Goal: Find specific page/section: Find specific page/section

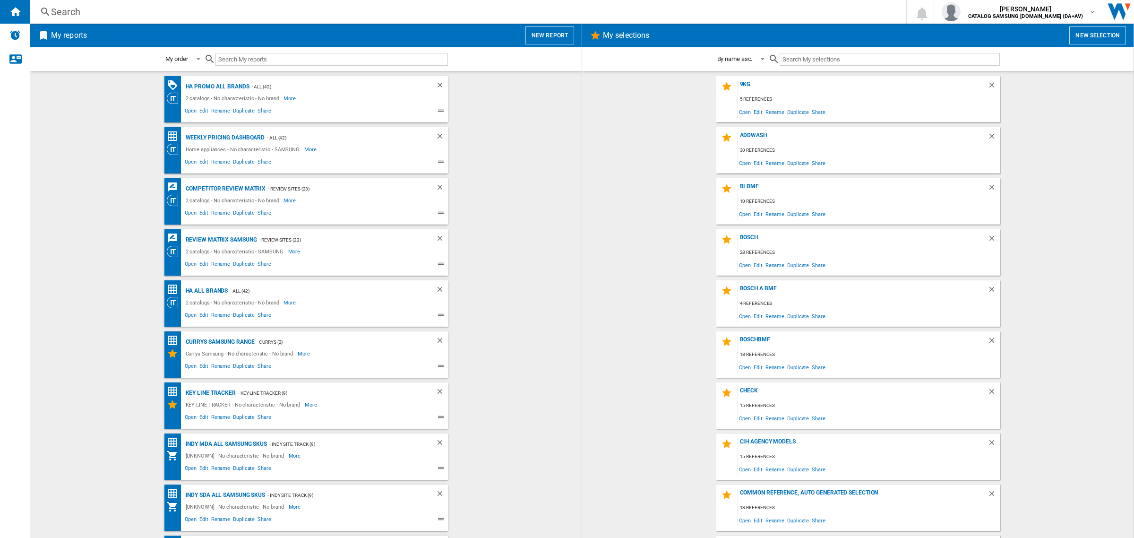
click at [374, 7] on div "Search" at bounding box center [466, 11] width 831 height 13
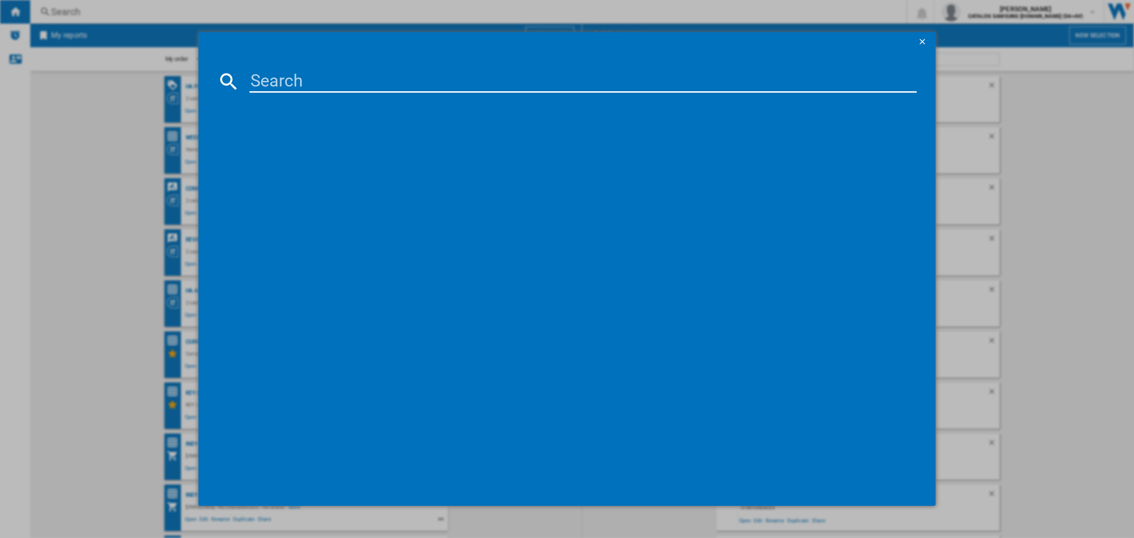
click at [381, 81] on input at bounding box center [583, 81] width 667 height 23
paste input "GSGV81EPLD"
type input "GSGV81EPLD"
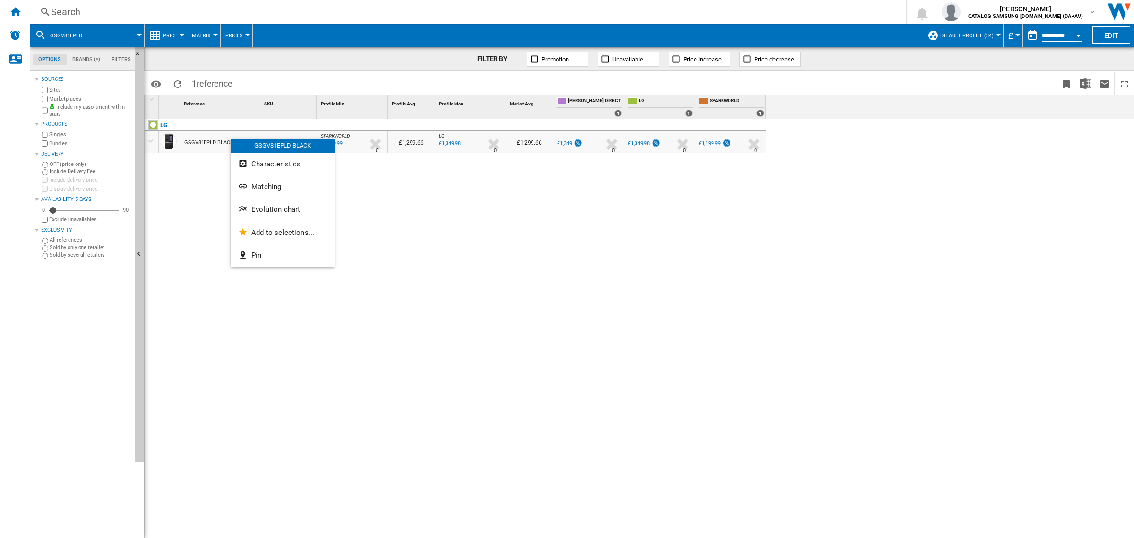
click at [263, 211] on span "Evolution chart" at bounding box center [275, 209] width 49 height 9
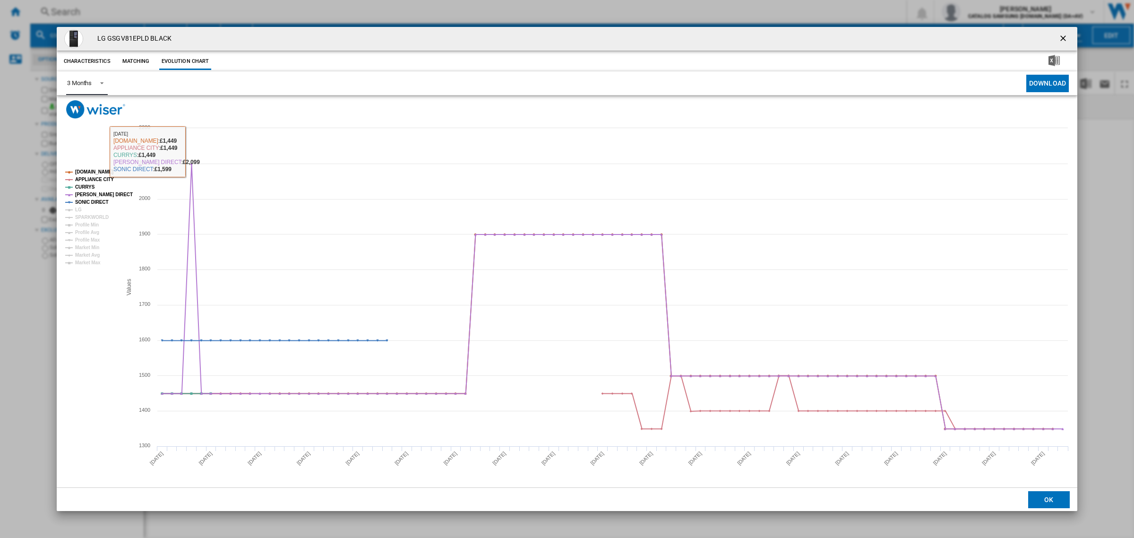
click at [96, 85] on span "Product popup" at bounding box center [99, 82] width 11 height 9
click at [86, 103] on div "6 Months" at bounding box center [79, 106] width 25 height 9
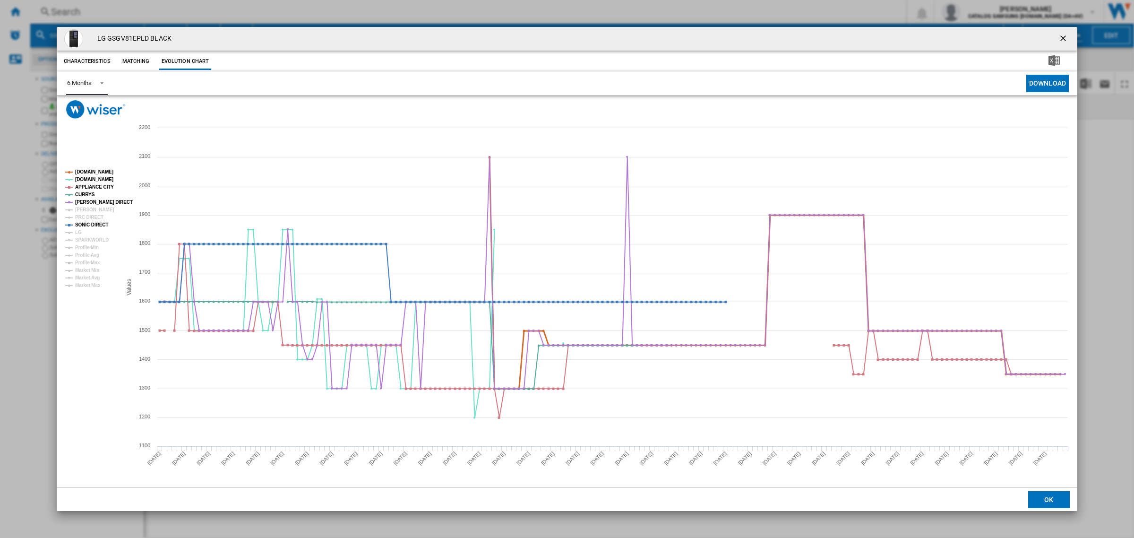
click at [95, 169] on tspan "[DOMAIN_NAME]" at bounding box center [94, 171] width 38 height 5
drag, startPoint x: 99, startPoint y: 184, endPoint x: 101, endPoint y: 189, distance: 4.9
click at [100, 184] on tspan "APPLIANCE CITY" at bounding box center [94, 186] width 39 height 5
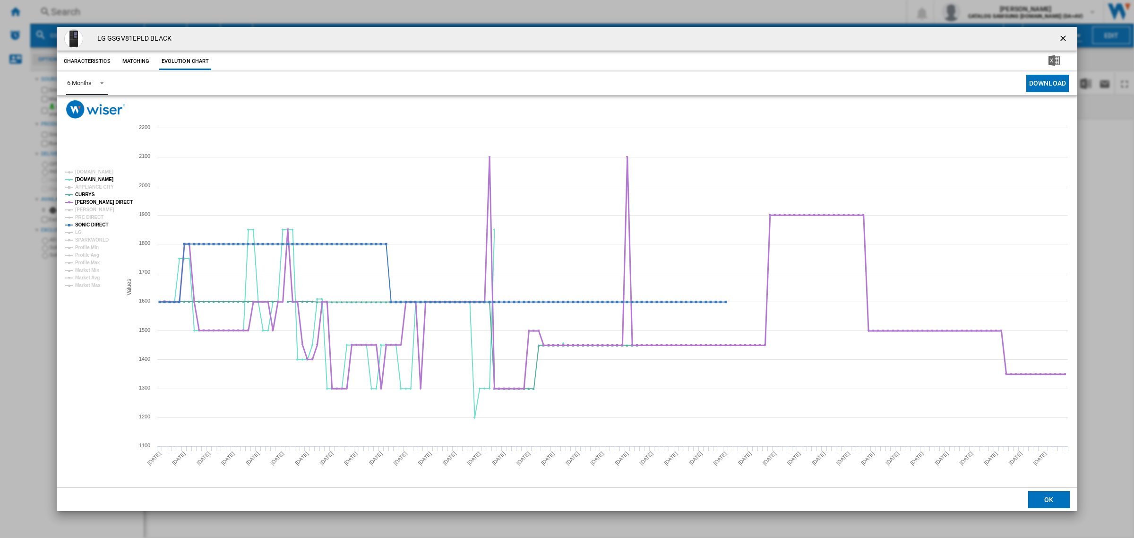
click at [100, 202] on tspan "[PERSON_NAME] DIRECT" at bounding box center [104, 201] width 58 height 5
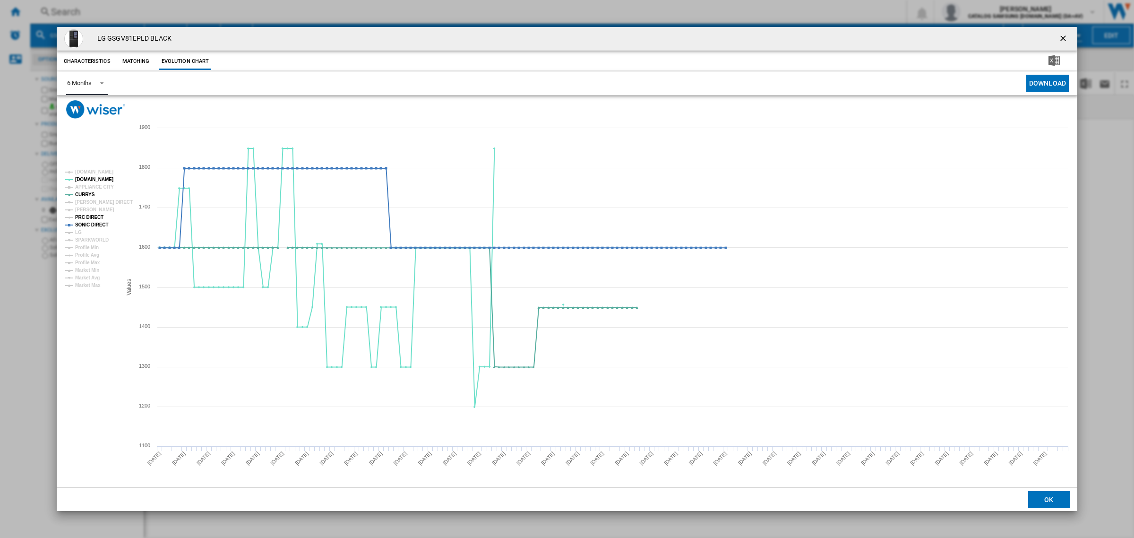
click at [99, 221] on g "[DOMAIN_NAME] [DOMAIN_NAME] APPLIANCE CITY CURRYS [PERSON_NAME] DIRECT [PERSON_…" at bounding box center [99, 228] width 68 height 119
drag, startPoint x: 84, startPoint y: 225, endPoint x: 92, endPoint y: 232, distance: 10.1
click at [85, 225] on tspan "SONIC DIRECT" at bounding box center [91, 224] width 33 height 5
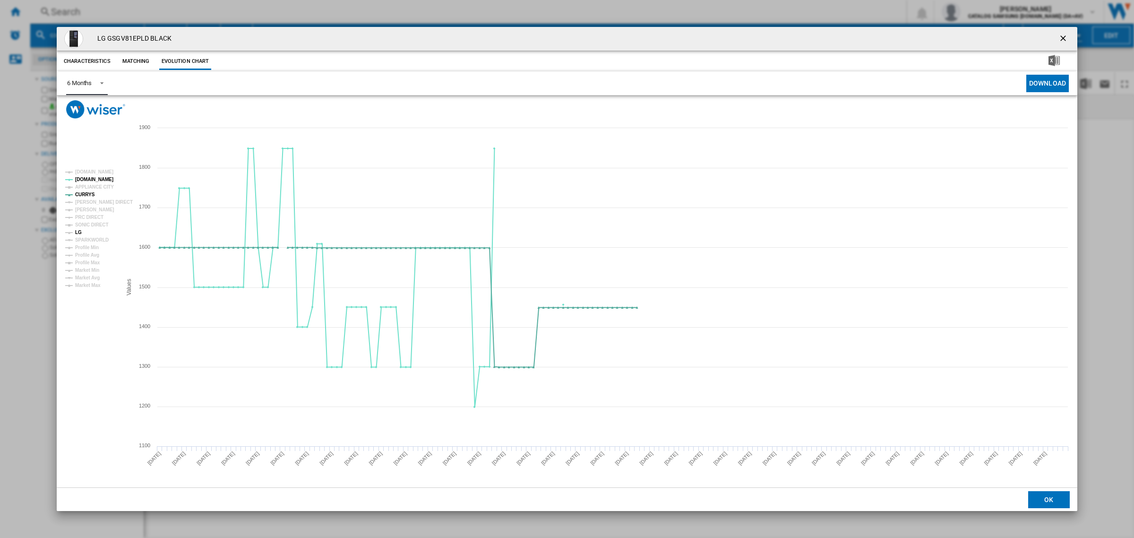
click at [78, 232] on tspan "LG" at bounding box center [78, 232] width 7 height 5
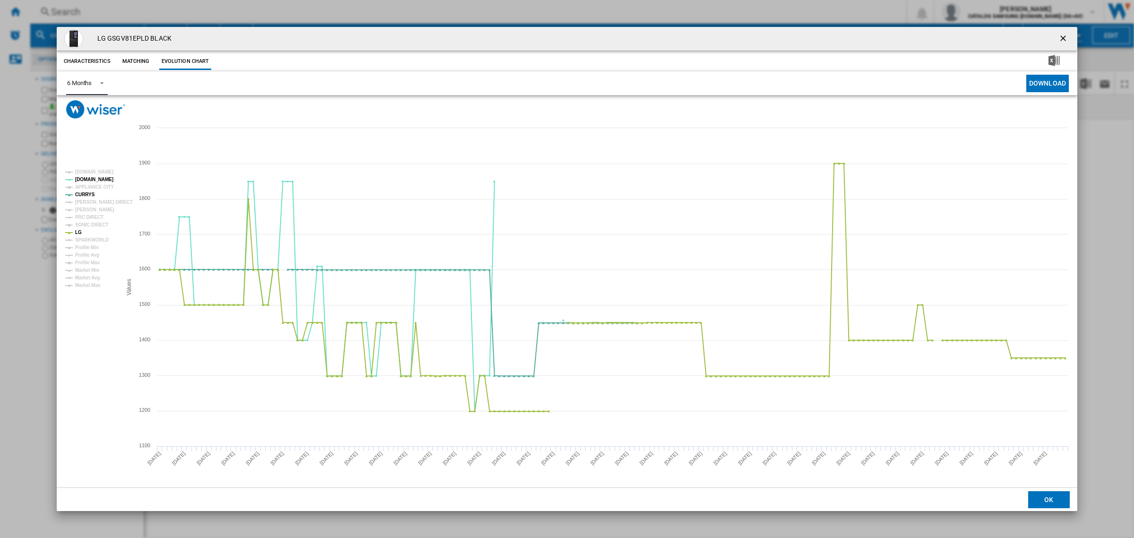
click at [78, 232] on tspan "LG" at bounding box center [78, 232] width 7 height 5
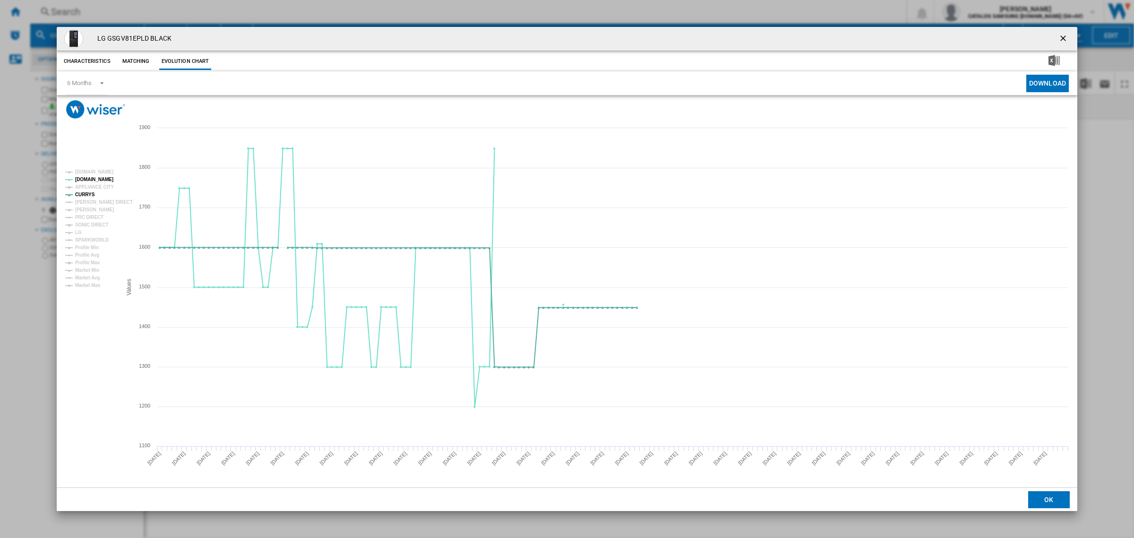
click at [1064, 37] on ng-md-icon "getI18NText('BUTTONS.CLOSE_DIALOG')" at bounding box center [1064, 39] width 11 height 11
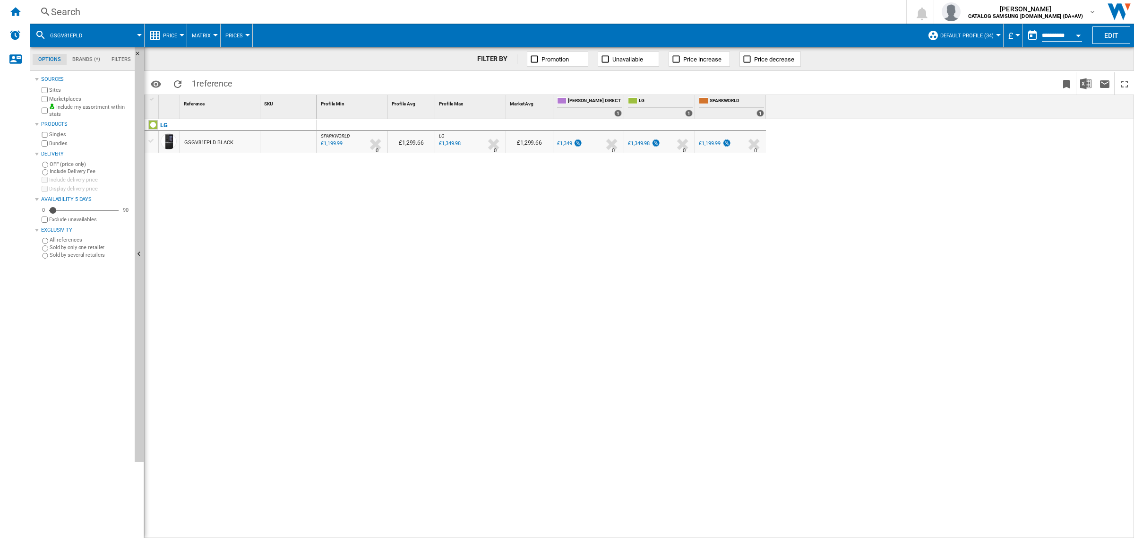
click at [335, 11] on div "Search" at bounding box center [466, 11] width 831 height 13
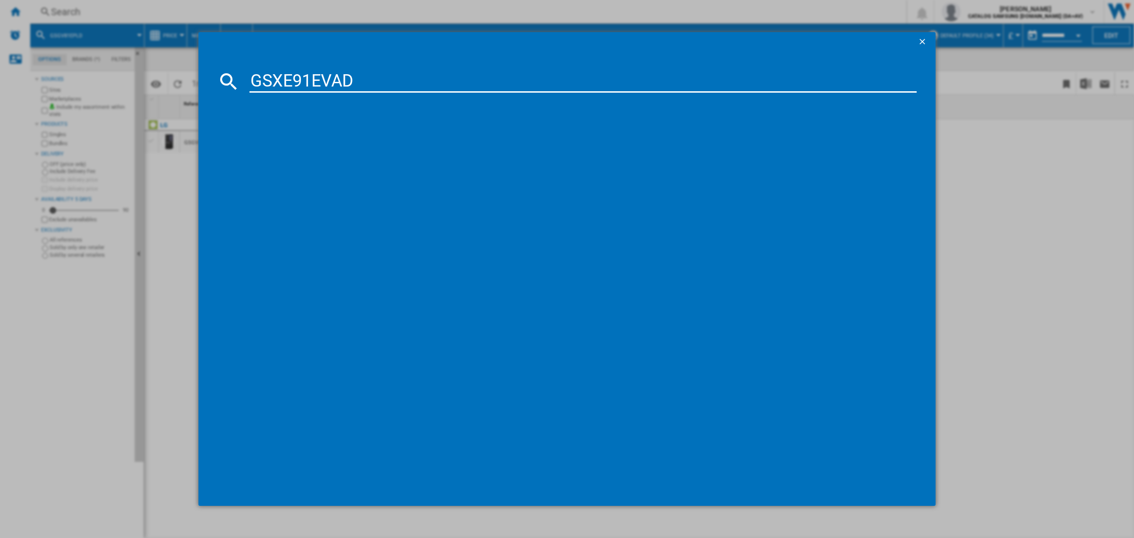
type input "GSXE91EVAD"
drag, startPoint x: 359, startPoint y: 84, endPoint x: 355, endPoint y: 83, distance: 4.9
click at [358, 84] on input "GSXE91EVAD" at bounding box center [583, 81] width 667 height 23
